Goal: Task Accomplishment & Management: Use online tool/utility

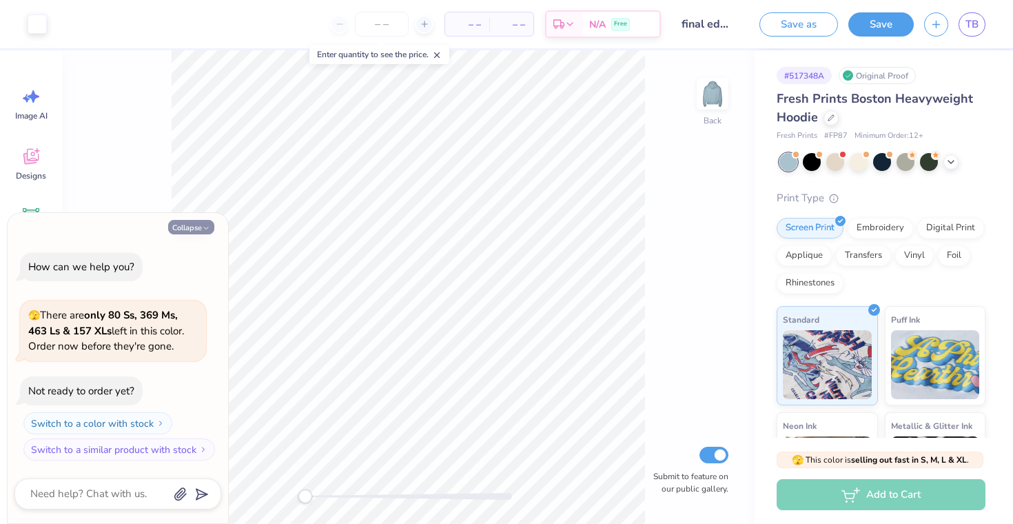
click at [193, 223] on button "Collapse" at bounding box center [191, 227] width 46 height 14
type textarea "x"
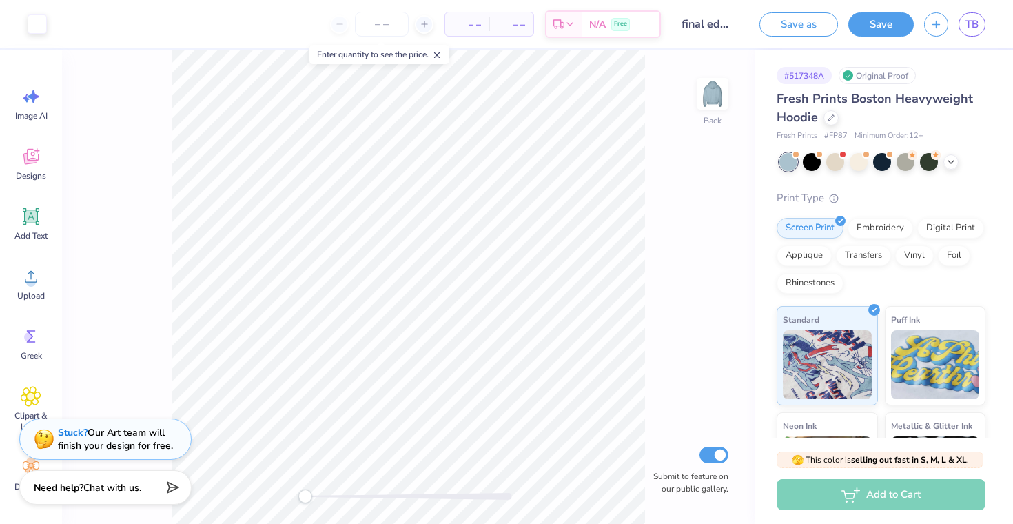
click at [70, 438] on strong "Stuck?" at bounding box center [73, 432] width 30 height 13
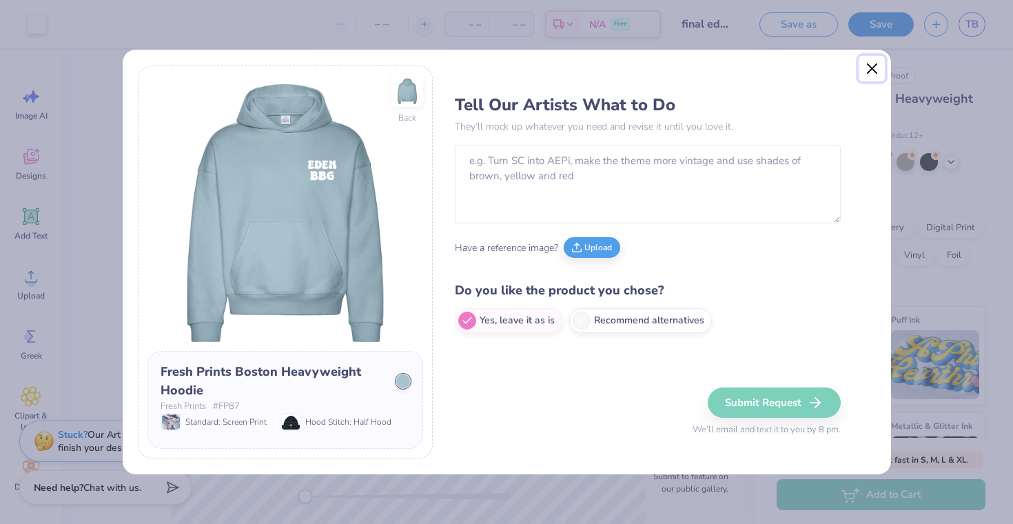
click at [869, 72] on button "Close" at bounding box center [871, 69] width 26 height 26
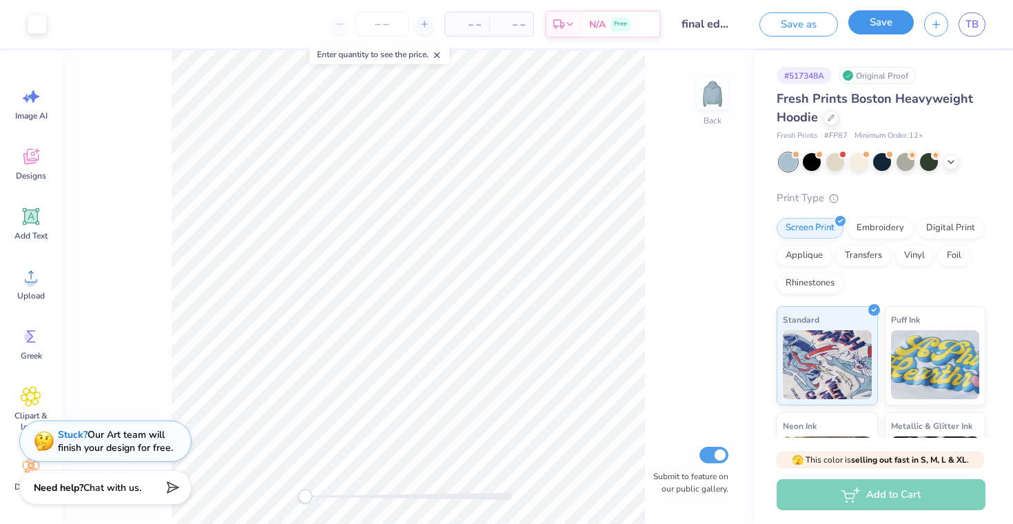
click at [873, 22] on button "Save" at bounding box center [880, 22] width 65 height 24
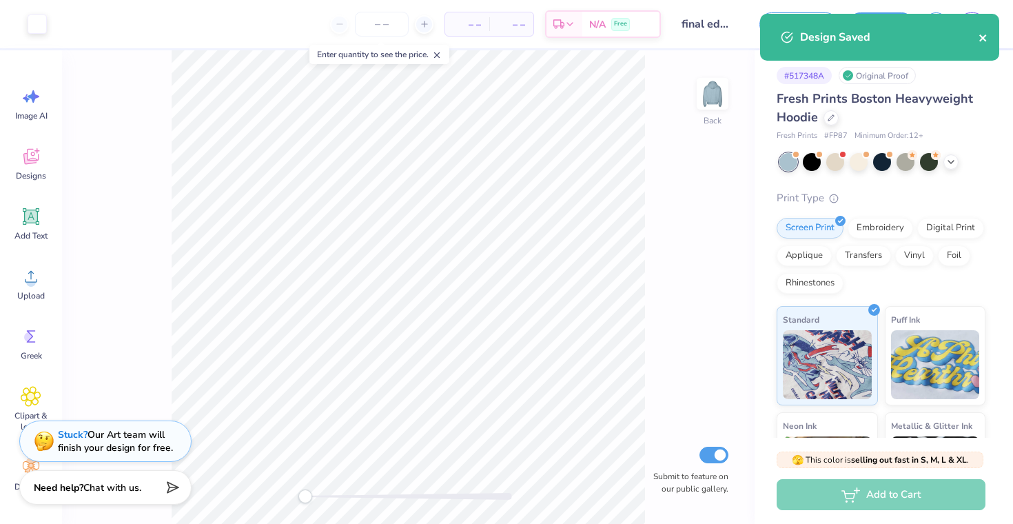
click at [985, 33] on icon "close" at bounding box center [983, 37] width 10 height 11
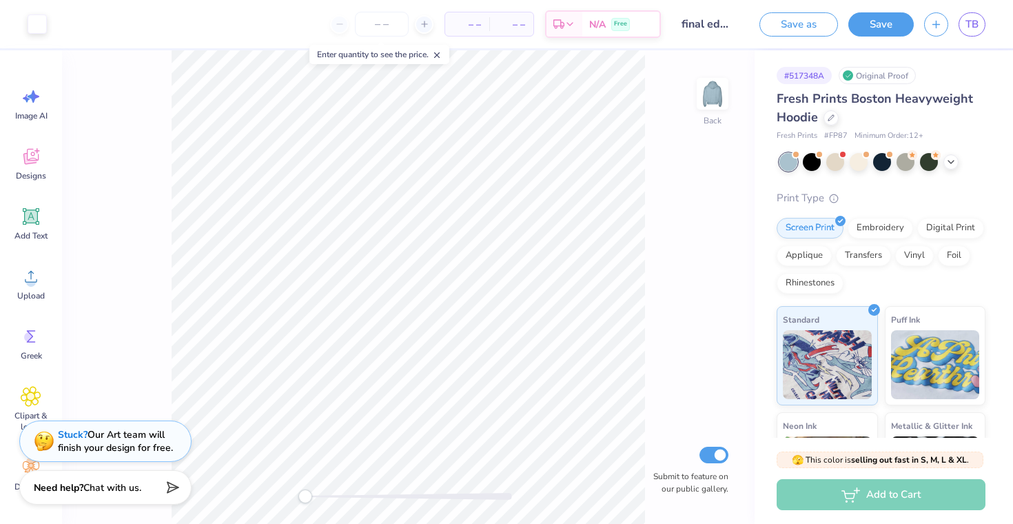
click at [974, 17] on div "Design Saved" at bounding box center [879, 42] width 245 height 63
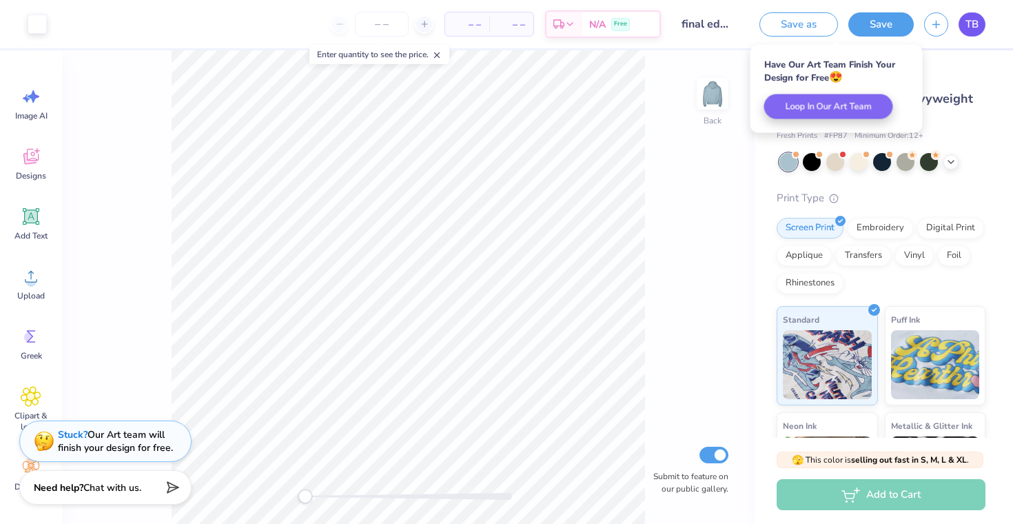
click at [964, 28] on link "TB" at bounding box center [971, 24] width 27 height 24
